Goal: Ask a question

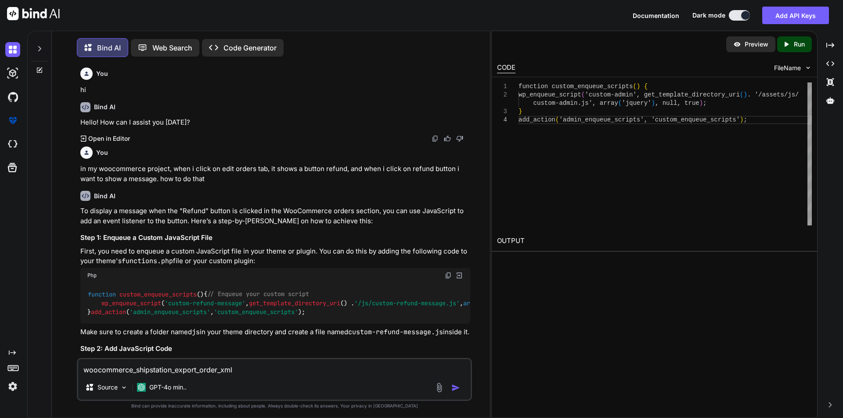
scroll to position [13168, 0]
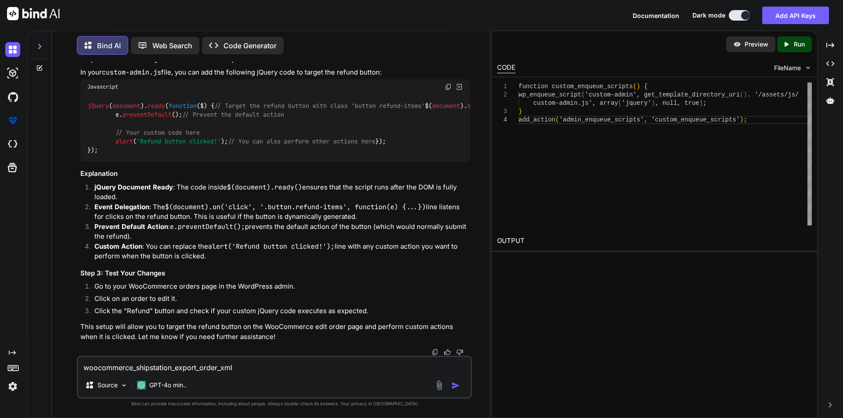
type textarea "woocommerce_shipstation_export_order_xml u"
type textarea "x"
type textarea "woocommerce_shipstation_export_order_xml us"
type textarea "x"
type textarea "woocommerce_shipstation_export_order_xml use"
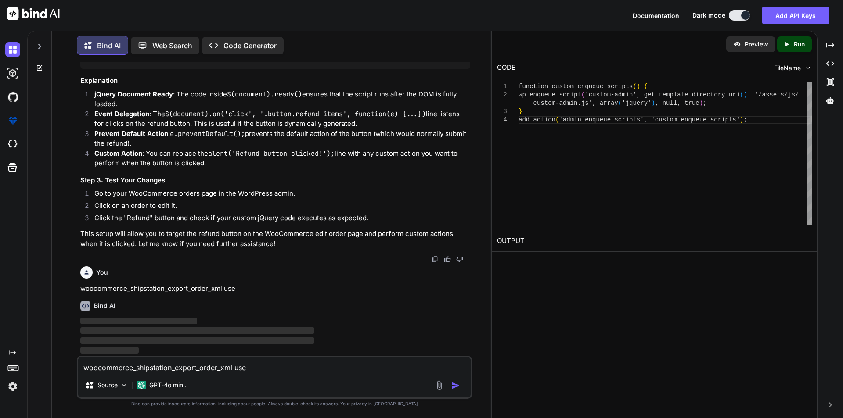
type textarea "x"
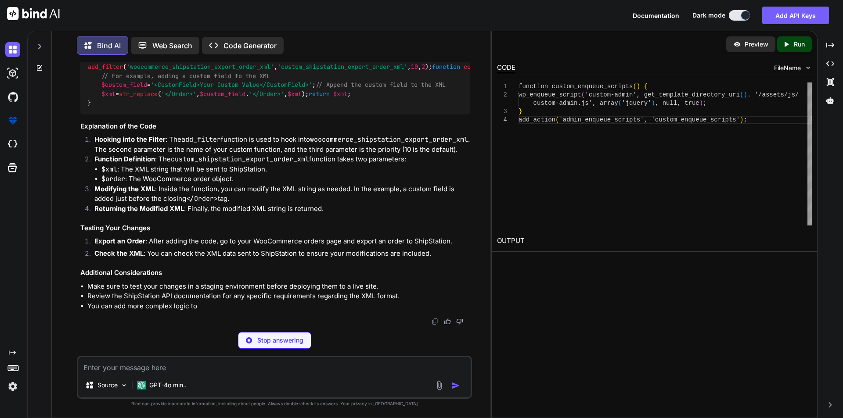
scroll to position [13831, 0]
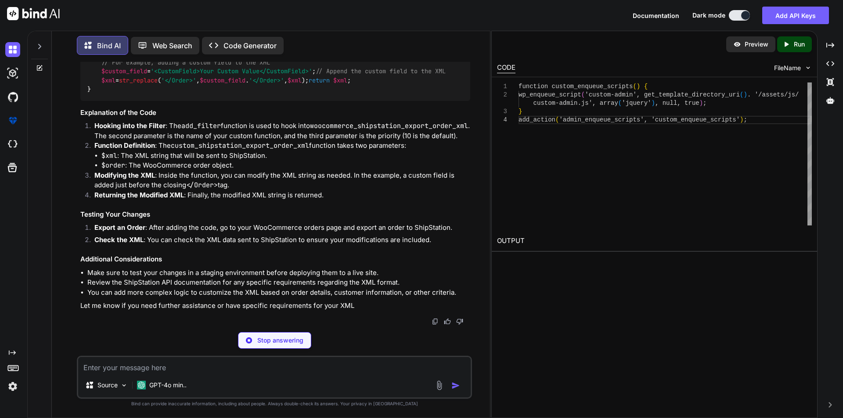
type textarea "x"
type textarea "return $xml; }"
type textarea "x"
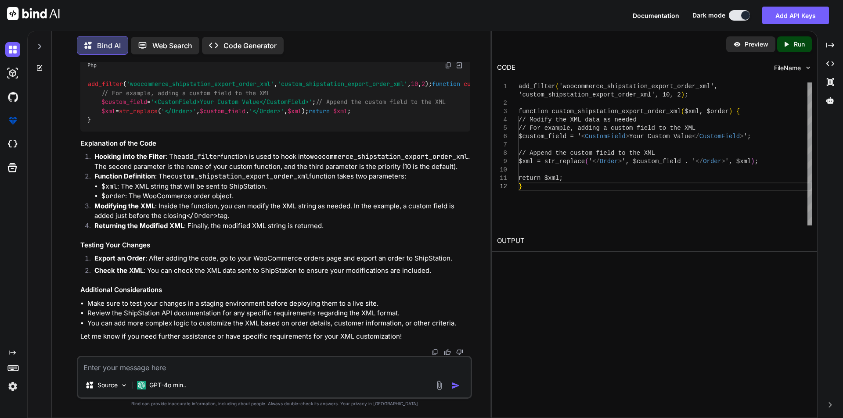
scroll to position [13838, 0]
click at [117, 367] on textarea at bounding box center [274, 365] width 392 height 16
paste textarea "if(!empty($order_id[$key])) { $order = wc_get_order($order_id[$key]); $order_it…"
type textarea "if(!empty($order_id[$key])) { $order = wc_get_order($order_id[$key]); $order_it…"
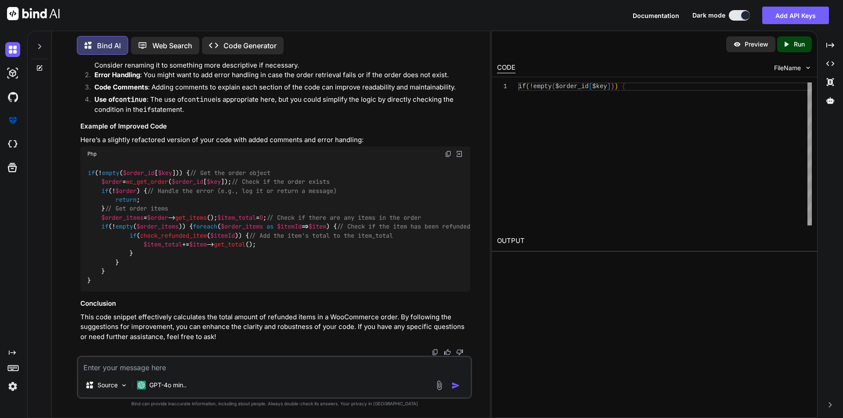
scroll to position [13586, 0]
drag, startPoint x: 240, startPoint y: 138, endPoint x: 80, endPoint y: 137, distance: 159.8
drag, startPoint x: 80, startPoint y: 137, endPoint x: 262, endPoint y: 130, distance: 181.4
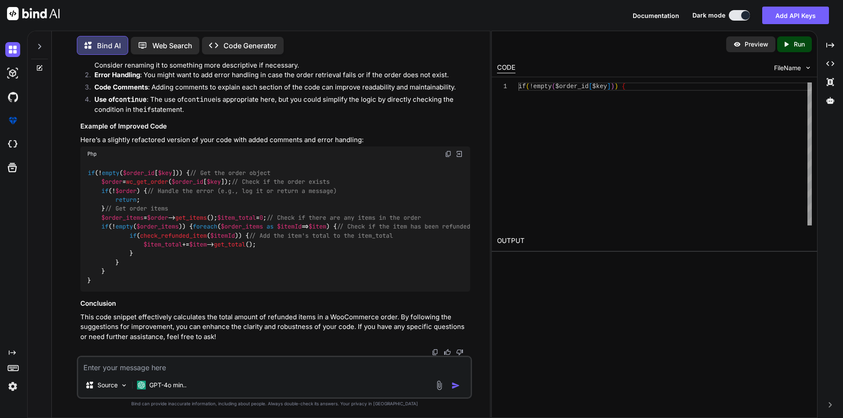
drag, startPoint x: 262, startPoint y: 130, endPoint x: 264, endPoint y: 141, distance: 11.3
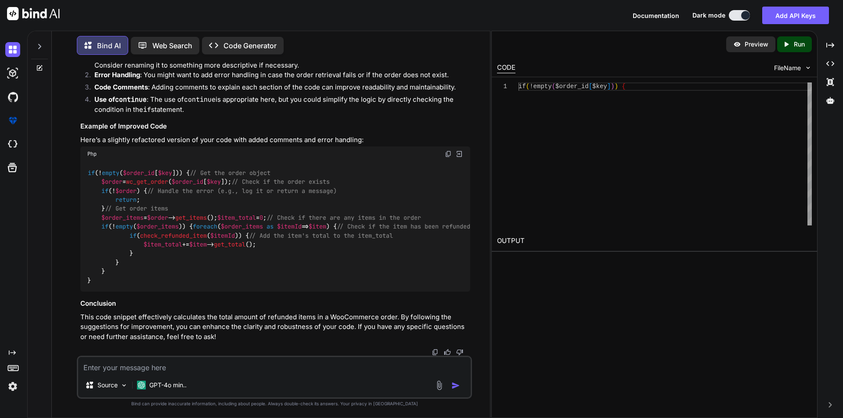
click at [184, 368] on textarea at bounding box center [274, 365] width 392 height 16
paste textarea "Lo ipsumd sit ametco adipis el sed DoeIusmodte inci utlab etdo, mag ali eni aDm…"
type textarea "Lo ipsumd sit ametco adipis el sed DoeIusmodte inci utlab etdo, mag ali eni aDm…"
drag, startPoint x: 82, startPoint y: 139, endPoint x: 251, endPoint y: 138, distance: 169.9
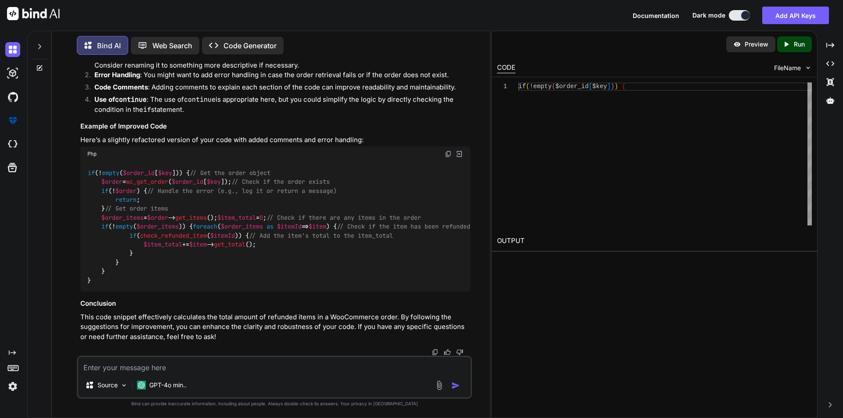
copy p "woocommerce_shipstation_export_order_xml use"
click at [221, 370] on textarea at bounding box center [274, 365] width 392 height 16
paste textarea "woocommerce_shipstation_export_order_xml use"
type textarea "woocommerce_shipstation_export_order_xml will this work when i update a order i…"
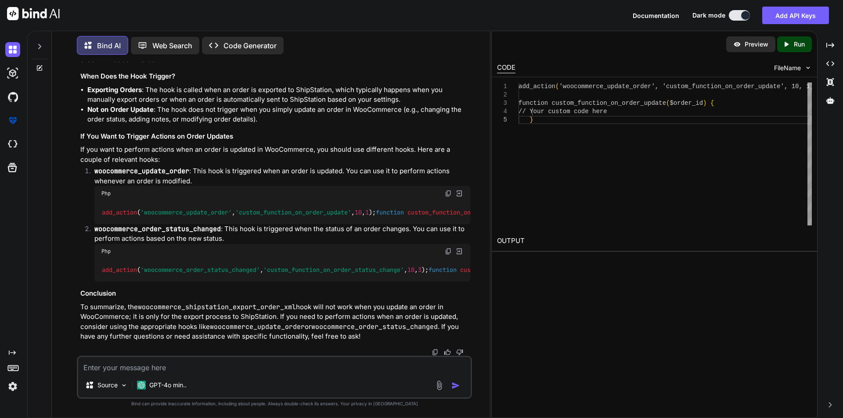
scroll to position [15348, 0]
click at [244, 367] on textarea at bounding box center [274, 365] width 392 height 16
type textarea "will it work if i refund some items"
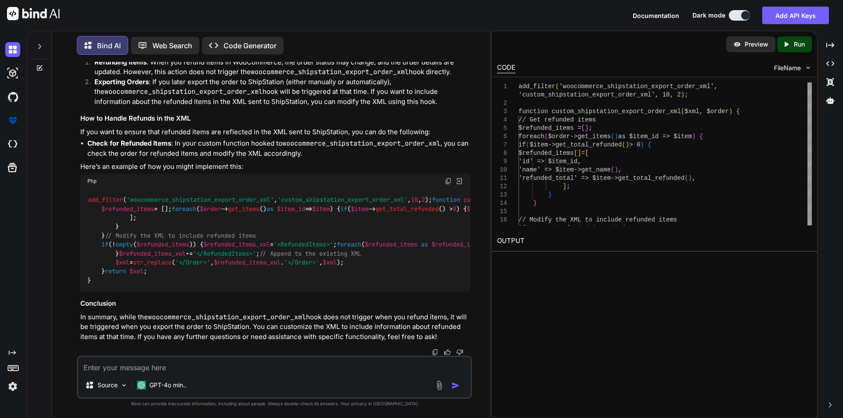
scroll to position [15948, 0]
